Goal: Task Accomplishment & Management: Complete application form

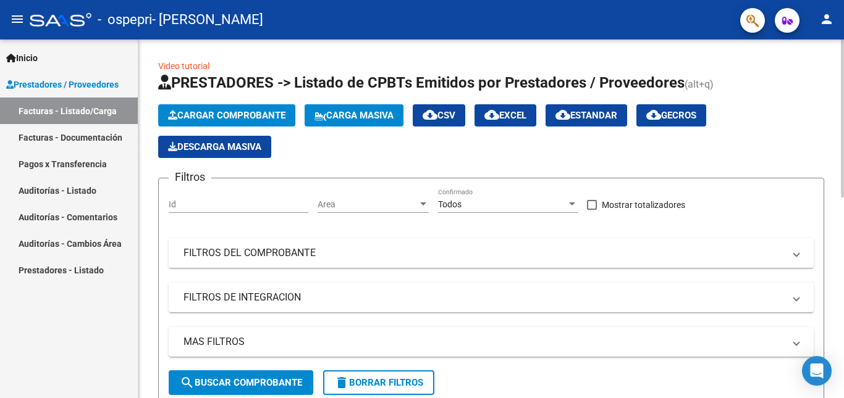
click at [272, 122] on button "Cargar Comprobante" at bounding box center [226, 115] width 137 height 22
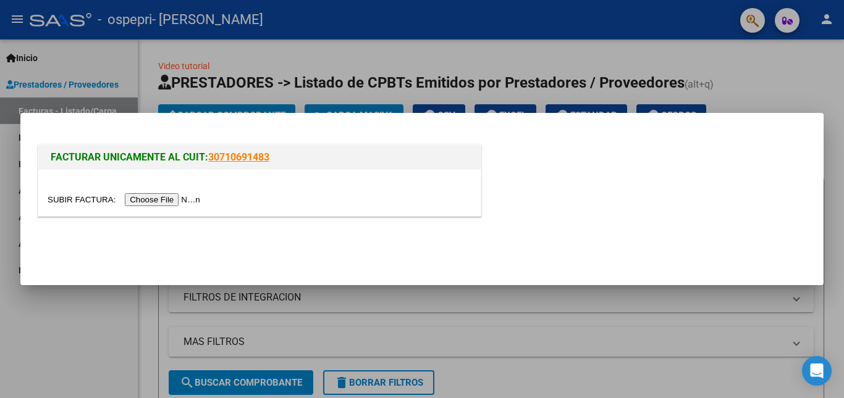
drag, startPoint x: 167, startPoint y: 208, endPoint x: 178, endPoint y: 202, distance: 12.2
click at [178, 202] on div at bounding box center [259, 193] width 442 height 46
click at [178, 202] on input "file" at bounding box center [126, 199] width 156 height 13
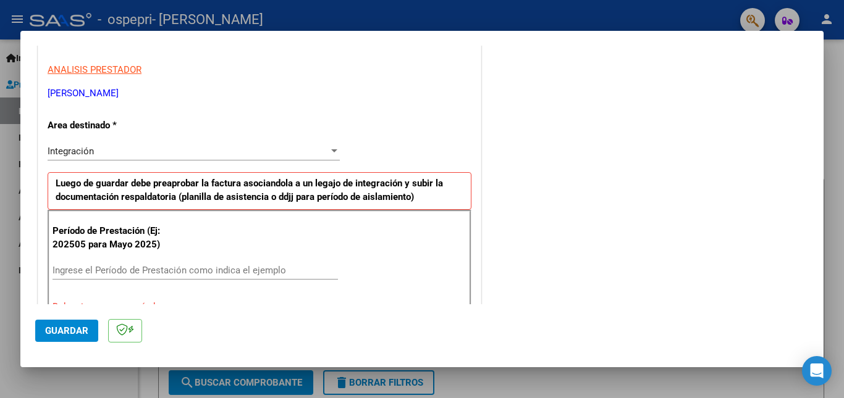
scroll to position [239, 0]
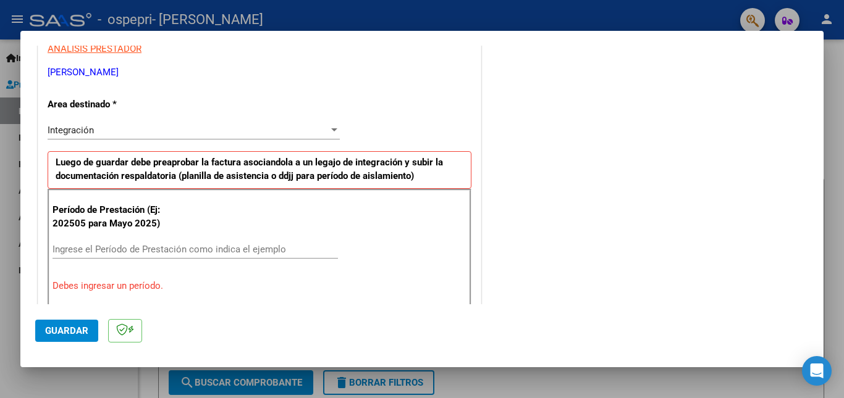
click at [185, 258] on div "Ingrese el Período de Prestación como indica el ejemplo" at bounding box center [195, 249] width 285 height 19
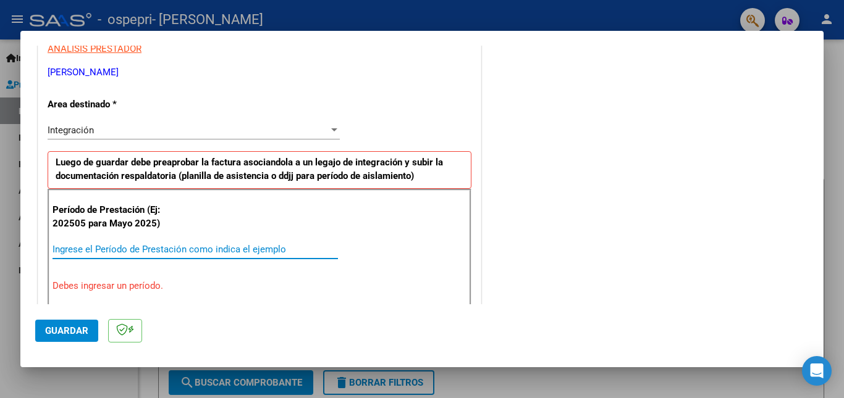
click at [207, 253] on input "Ingrese el Período de Prestación como indica el ejemplo" at bounding box center [195, 249] width 285 height 11
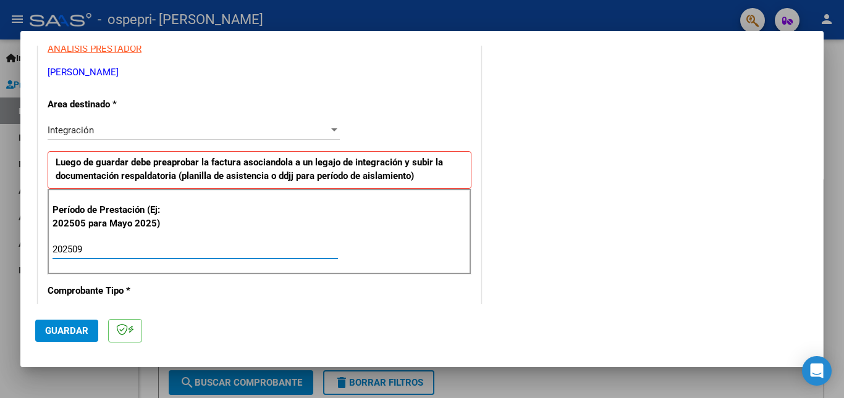
type input "202509"
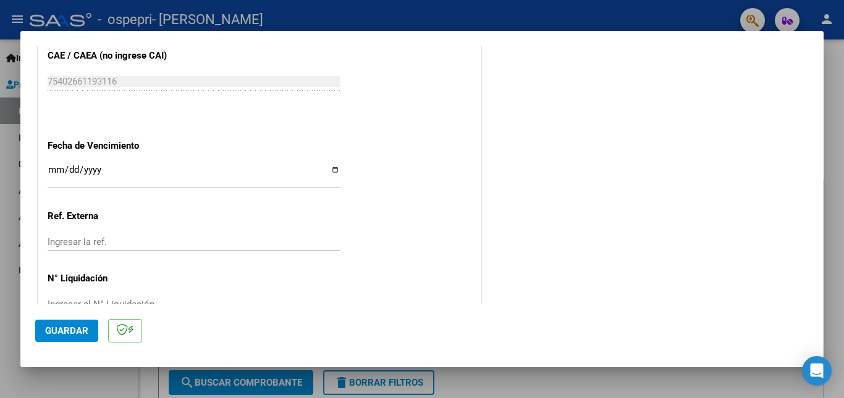
scroll to position [828, 0]
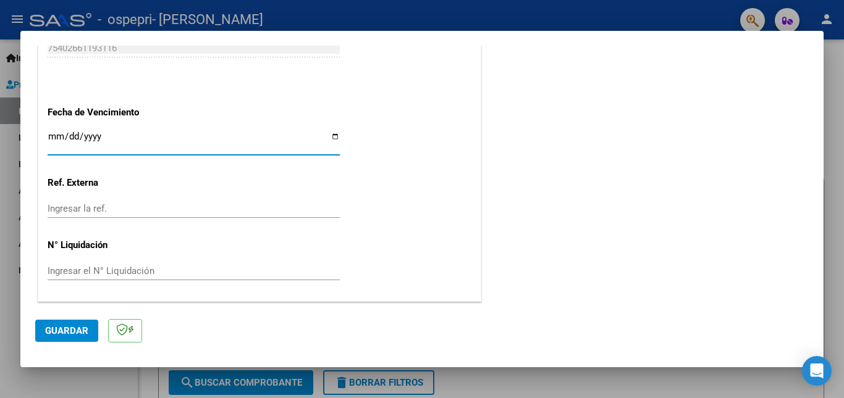
click at [77, 134] on input "Ingresar la fecha" at bounding box center [194, 142] width 292 height 20
click at [57, 136] on input "Ingresar la fecha" at bounding box center [194, 142] width 292 height 20
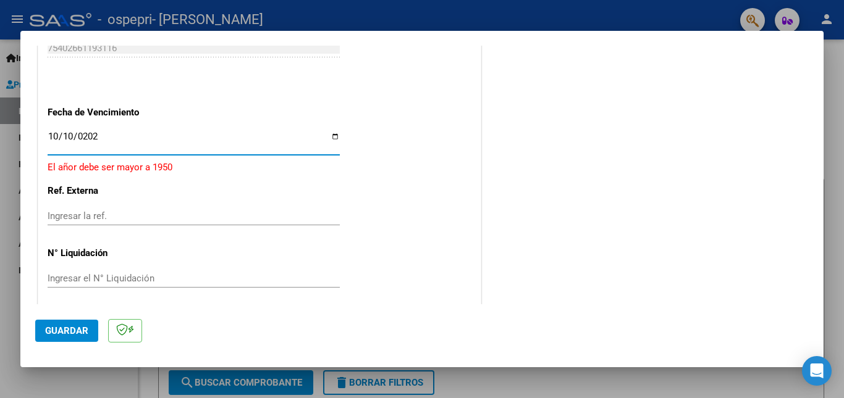
type input "[DATE]"
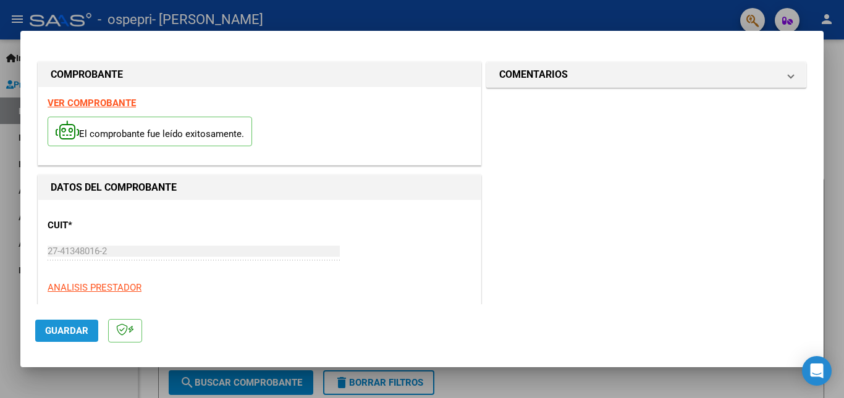
click at [82, 337] on button "Guardar" at bounding box center [66, 331] width 63 height 22
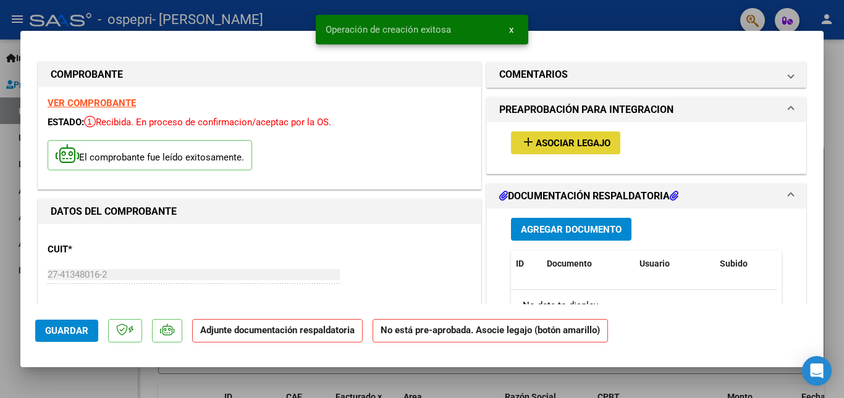
click at [562, 150] on button "add Asociar Legajo" at bounding box center [565, 143] width 109 height 23
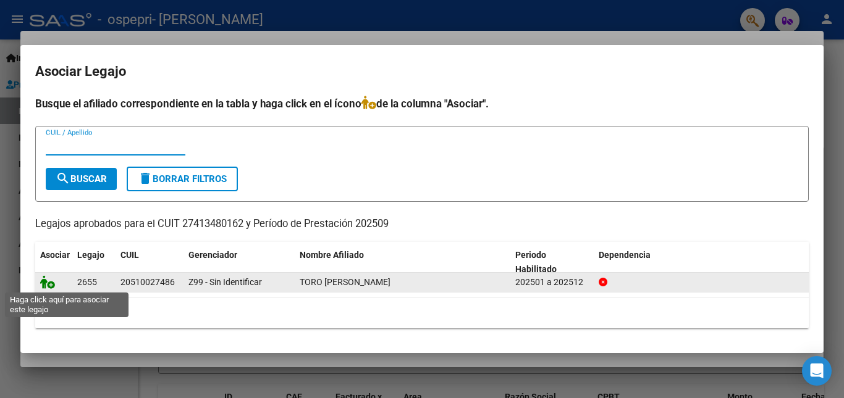
click at [50, 284] on icon at bounding box center [47, 283] width 15 height 14
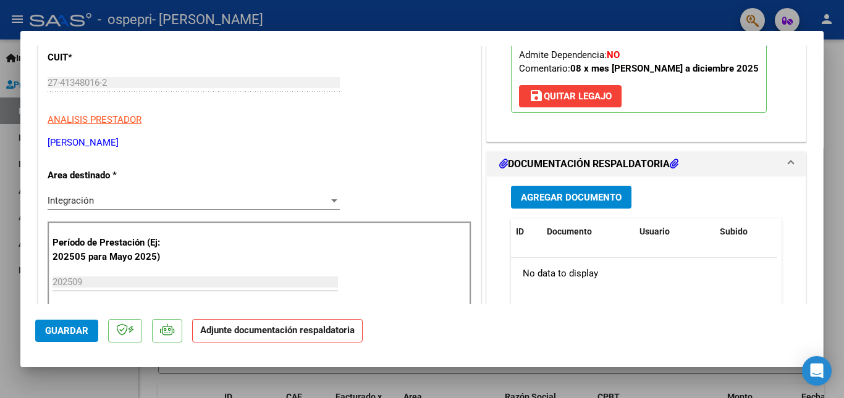
scroll to position [259, 0]
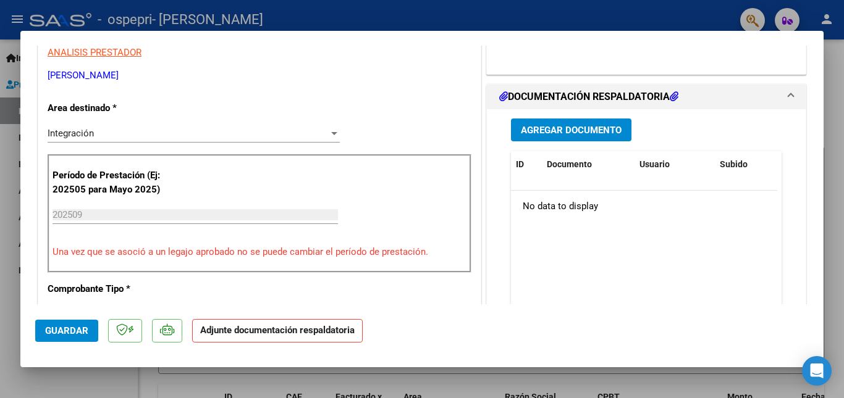
click at [587, 129] on span "Agregar Documento" at bounding box center [571, 130] width 101 height 11
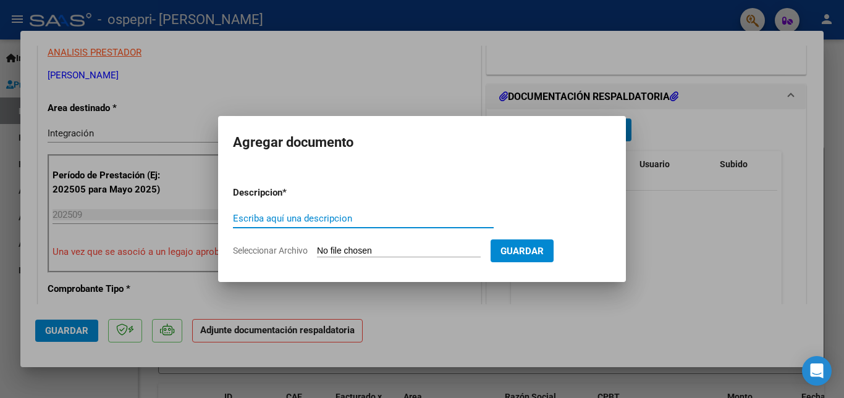
click at [396, 253] on input "Seleccionar Archivo" at bounding box center [399, 252] width 164 height 12
type input "C:\fakepath\apfmimpresionpreliq_toro (1).pdf"
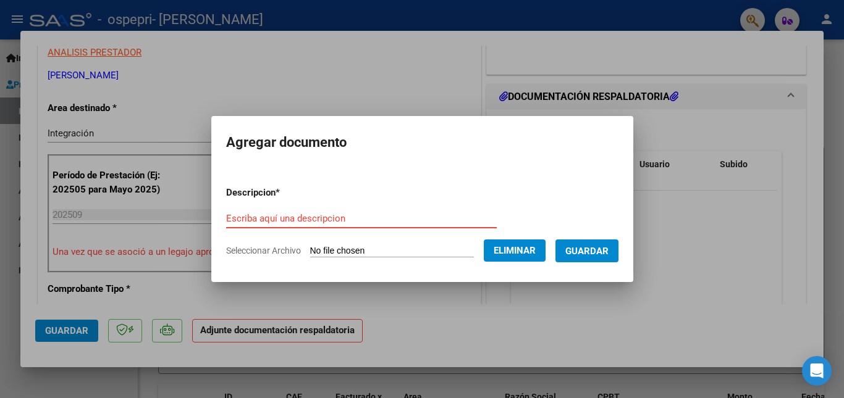
click at [374, 220] on input "Escriba aquí una descripcion" at bounding box center [361, 218] width 271 height 11
type input "preliquidacion fgia [PERSON_NAME] 202509"
click at [607, 248] on span "Guardar" at bounding box center [586, 251] width 43 height 11
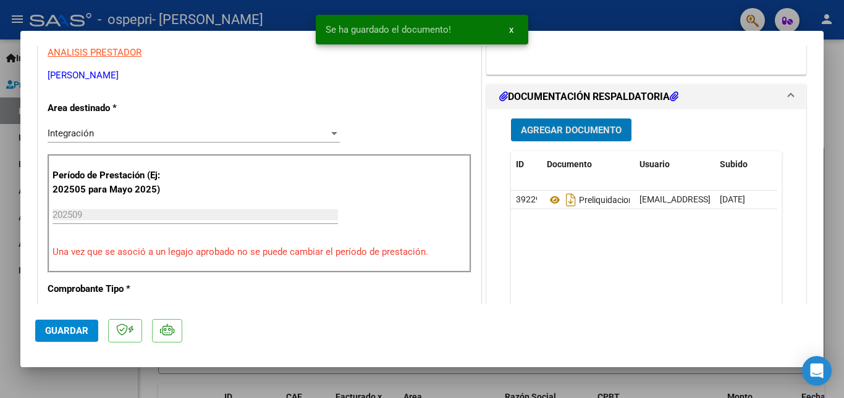
click at [554, 121] on button "Agregar Documento" at bounding box center [571, 130] width 120 height 23
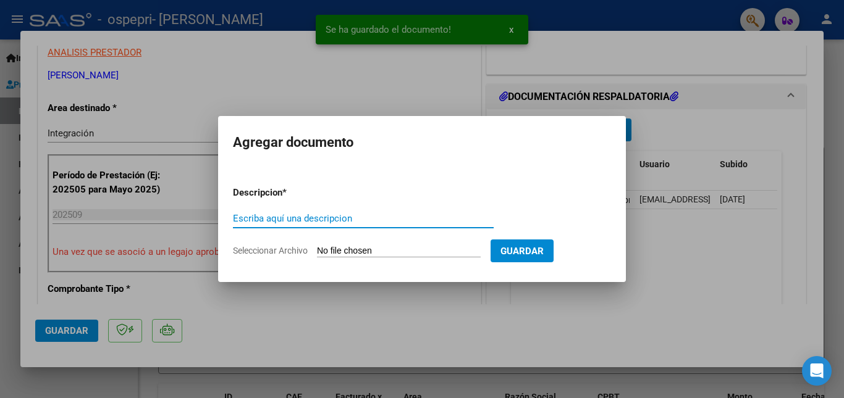
click at [360, 258] on form "Descripcion * Escriba aquí una descripcion Seleccionar Archivo Guardar" at bounding box center [422, 222] width 378 height 90
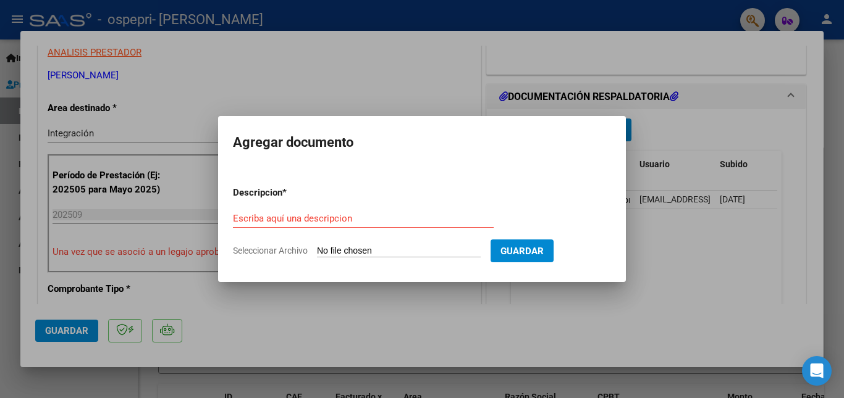
click at [396, 250] on input "Seleccionar Archivo" at bounding box center [399, 252] width 164 height 12
type input "C:\fakepath\septiembre 2025 [PERSON_NAME] fgia.pdf"
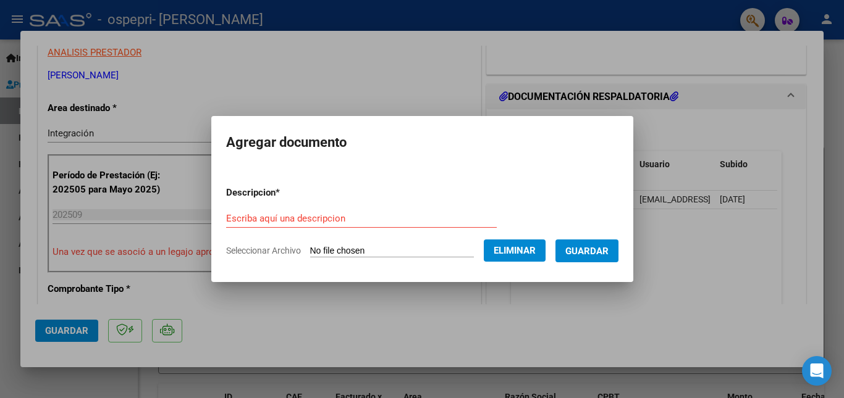
click at [359, 222] on input "Escriba aquí una descripcion" at bounding box center [361, 218] width 271 height 11
type input "asistencia septiembre [PERSON_NAME] fgia"
click at [588, 255] on span "Guardar" at bounding box center [586, 251] width 43 height 11
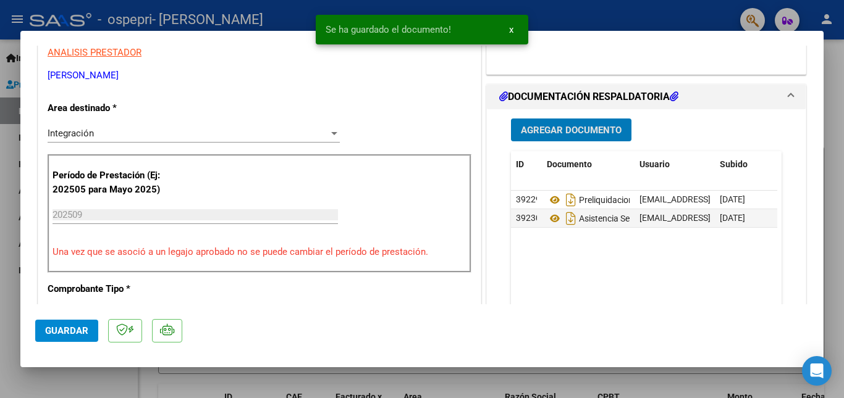
scroll to position [416, 0]
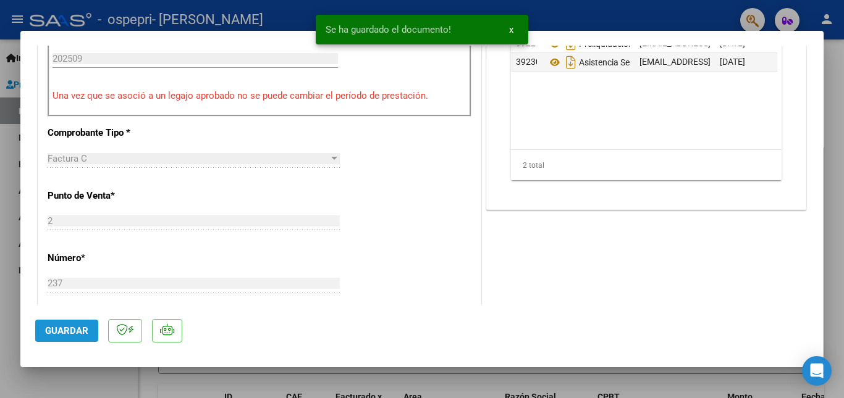
click at [62, 331] on span "Guardar" at bounding box center [66, 331] width 43 height 11
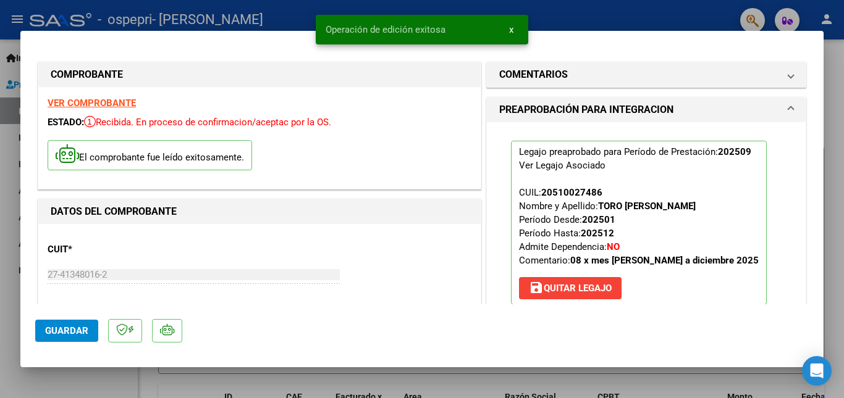
click at [671, 17] on div at bounding box center [422, 199] width 844 height 398
type input "$ 0,00"
